Goal: Task Accomplishment & Management: Complete application form

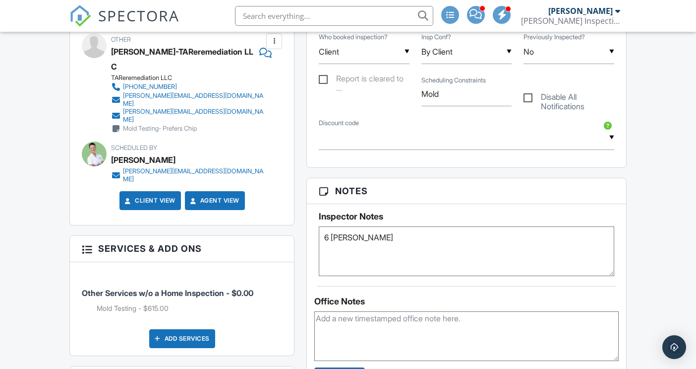
scroll to position [666, 0]
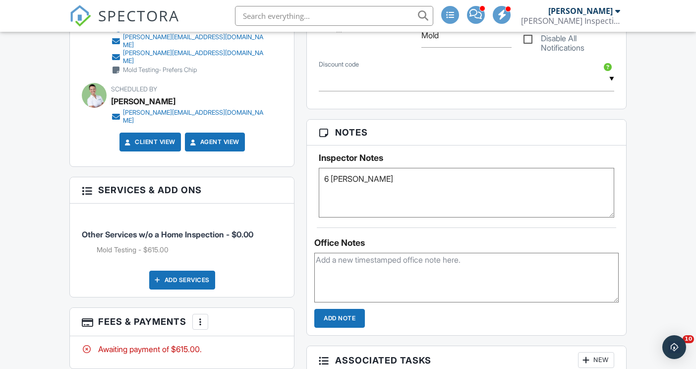
drag, startPoint x: 439, startPoint y: 188, endPoint x: 419, endPoint y: 177, distance: 23.3
click at [439, 188] on textarea "6 Samples- Bert" at bounding box center [466, 193] width 295 height 50
click at [378, 174] on textarea "6 Samples- Bert" at bounding box center [466, 193] width 295 height 50
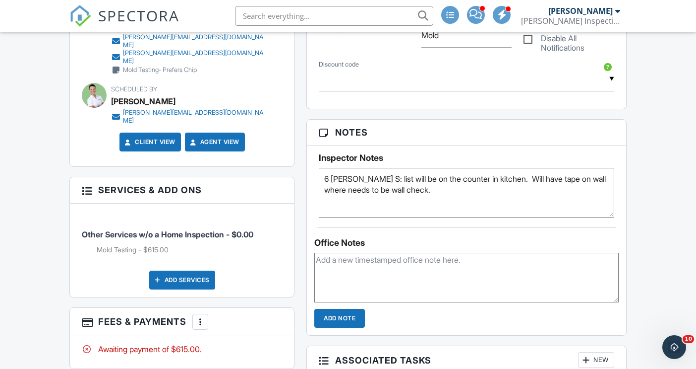
click at [371, 176] on textarea "6 Samples- Bert" at bounding box center [466, 193] width 295 height 50
click at [487, 184] on textarea "6 Samples- Bert" at bounding box center [466, 193] width 295 height 50
click at [464, 188] on textarea "6 Samples- Bert" at bounding box center [466, 193] width 295 height 50
click at [337, 189] on textarea "6 Samples- Bert" at bounding box center [466, 193] width 295 height 50
click at [534, 187] on textarea "6 Samples- Bert" at bounding box center [466, 193] width 295 height 50
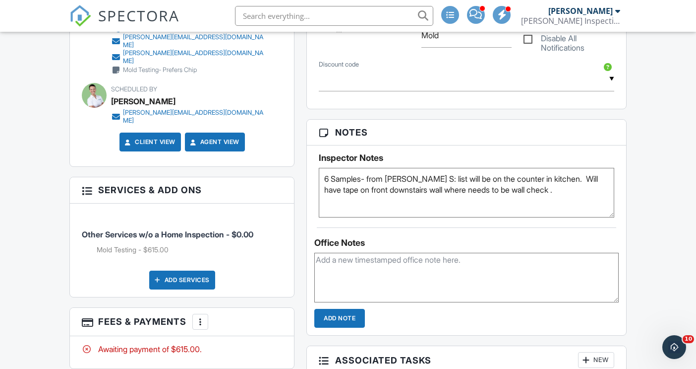
click at [442, 185] on textarea "6 Samples- Bert" at bounding box center [466, 193] width 295 height 50
click at [491, 186] on textarea "6 Samples- Bert" at bounding box center [466, 193] width 295 height 50
click at [531, 192] on textarea "6 Samples- Bert" at bounding box center [466, 193] width 295 height 50
click at [524, 186] on textarea "6 Samples- Bert" at bounding box center [466, 193] width 295 height 50
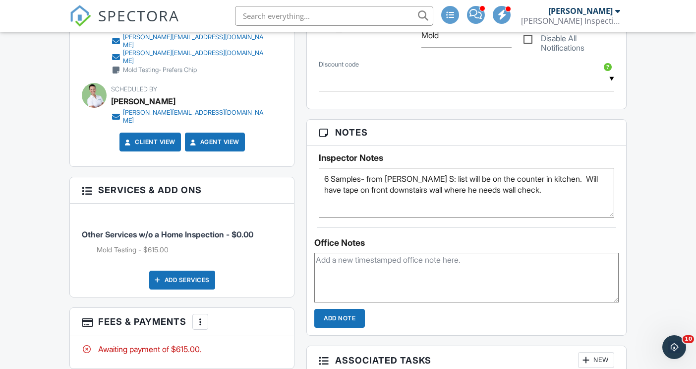
type textarea "6 Samples- from Burt S: list will be on the counter in kitchen. Will have tape …"
click at [648, 136] on div "Dashboard Calendar Inspections Templates Contacts Metrics Reporting Automations…" at bounding box center [348, 230] width 696 height 1729
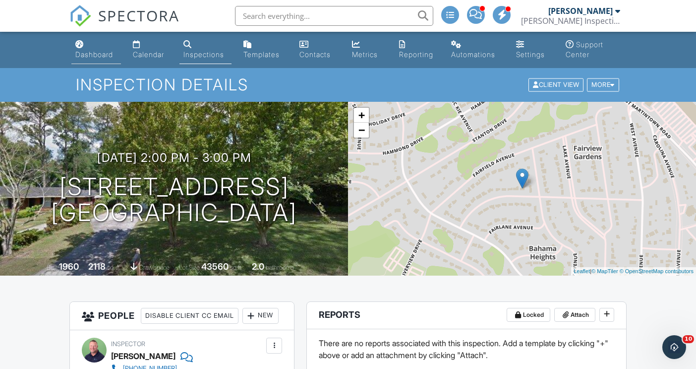
click at [98, 56] on div "Dashboard" at bounding box center [94, 54] width 38 height 8
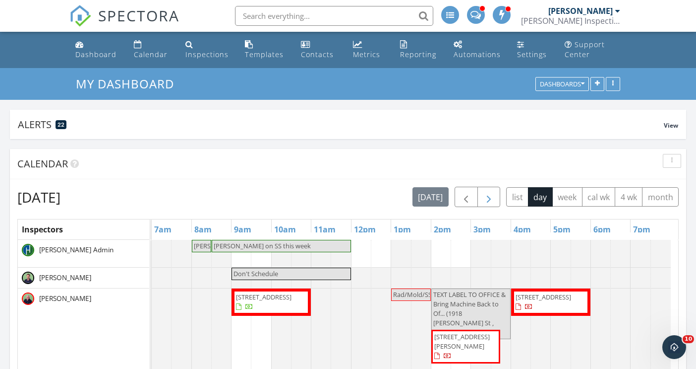
click at [488, 195] on span "button" at bounding box center [489, 197] width 12 height 12
